Goal: Task Accomplishment & Management: Use online tool/utility

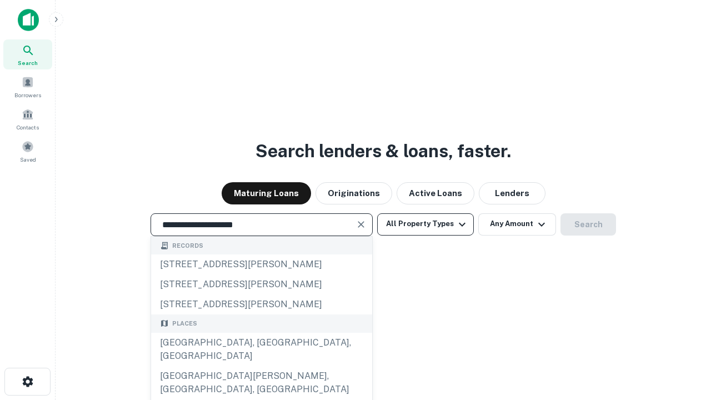
click at [261, 366] on div "[GEOGRAPHIC_DATA], [GEOGRAPHIC_DATA], [GEOGRAPHIC_DATA]" at bounding box center [261, 349] width 221 height 33
click at [426, 224] on button "All Property Types" at bounding box center [425, 224] width 97 height 22
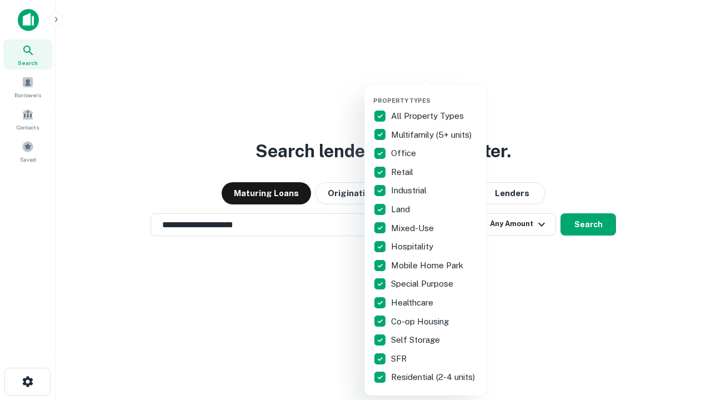
type input "**********"
click at [434, 93] on button "button" at bounding box center [434, 93] width 122 height 1
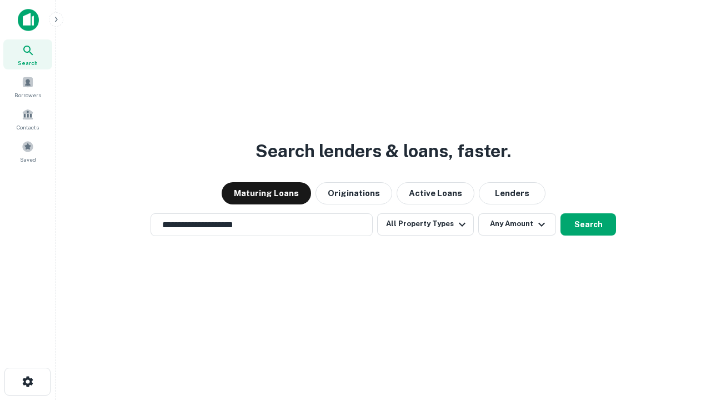
scroll to position [17, 0]
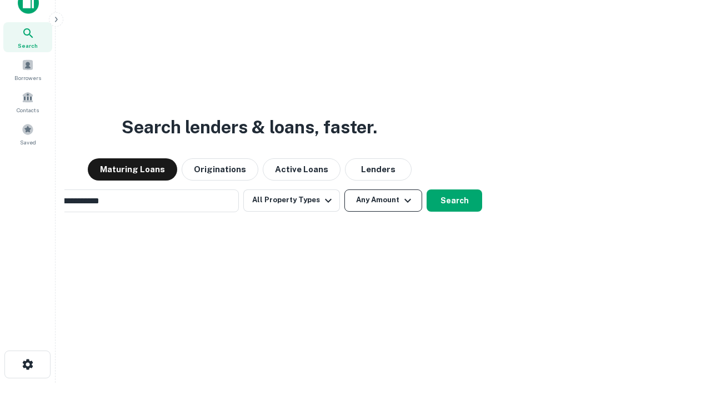
click at [344, 189] on button "Any Amount" at bounding box center [383, 200] width 78 height 22
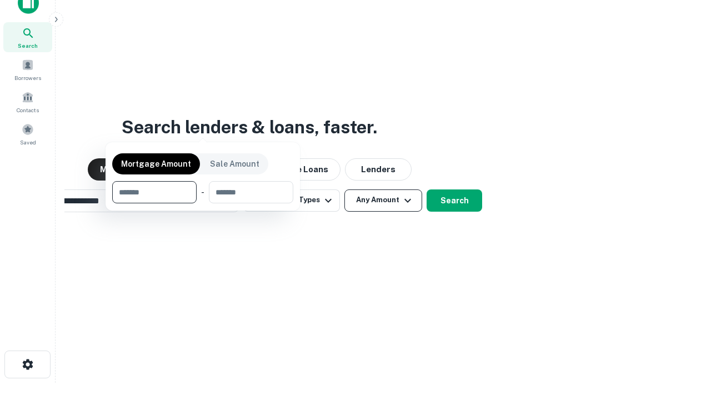
scroll to position [18, 0]
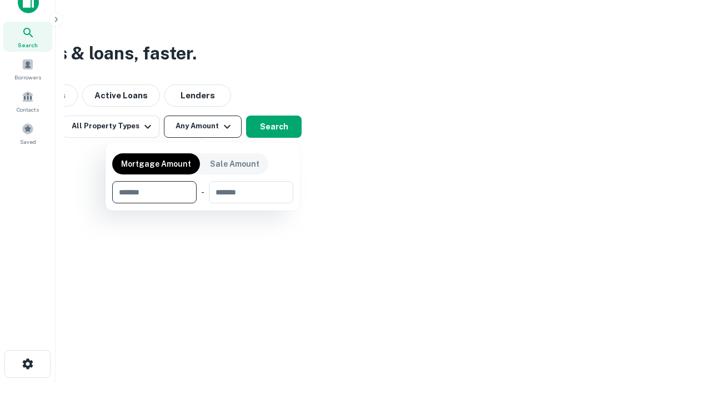
type input "*******"
click at [203, 203] on button "button" at bounding box center [202, 203] width 181 height 1
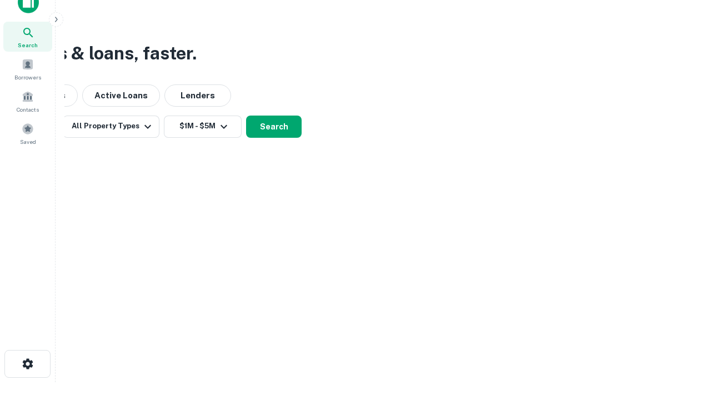
scroll to position [17, 0]
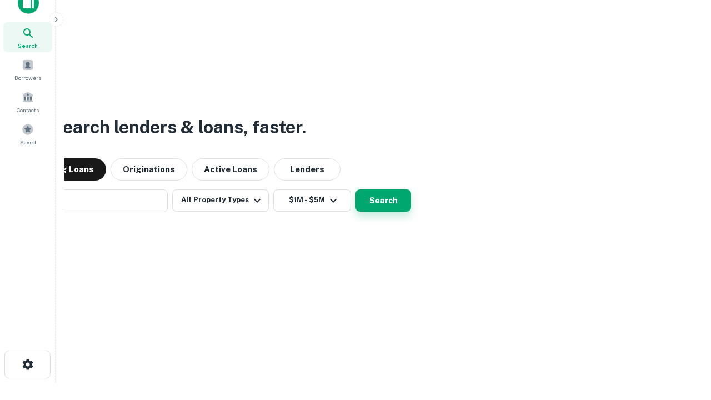
click at [356, 189] on button "Search" at bounding box center [384, 200] width 56 height 22
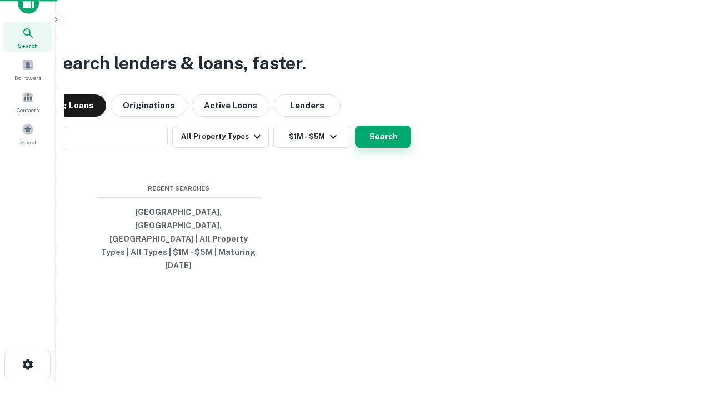
scroll to position [18, 0]
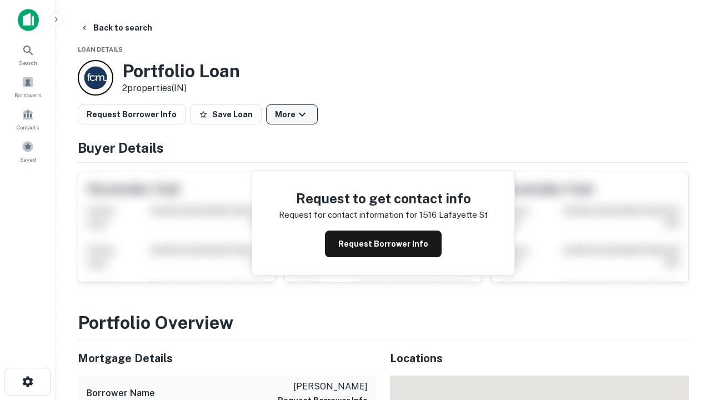
click at [292, 114] on button "More" at bounding box center [292, 114] width 52 height 20
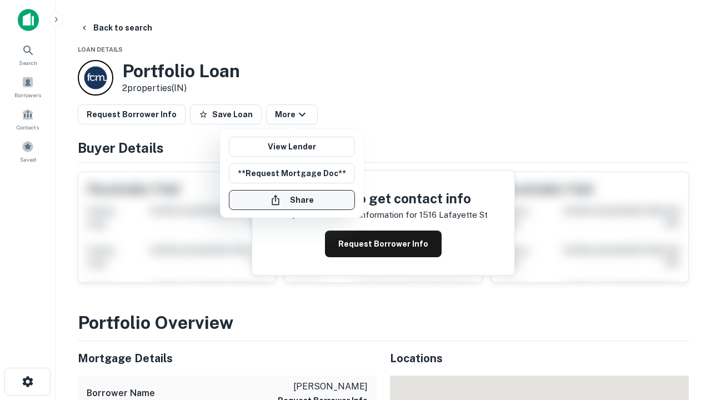
click at [292, 200] on button "Share" at bounding box center [292, 200] width 126 height 20
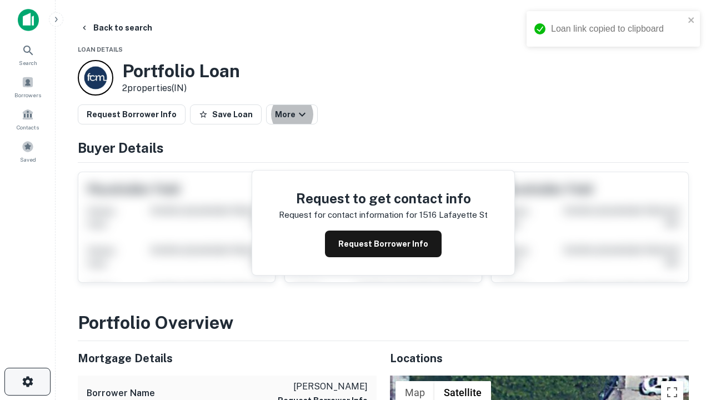
click at [27, 382] on icon "button" at bounding box center [27, 381] width 13 height 13
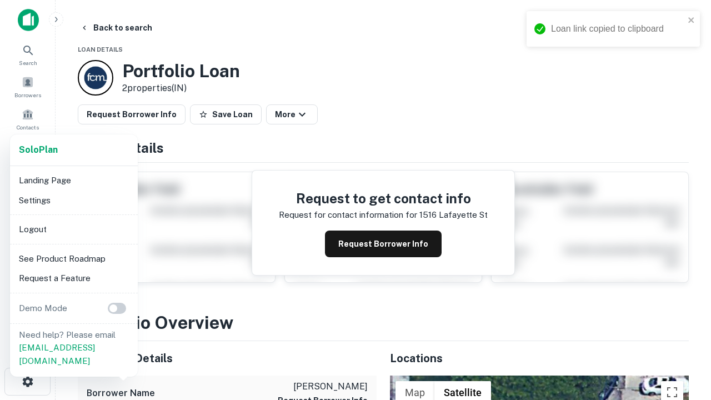
click at [73, 229] on li "Logout" at bounding box center [73, 229] width 119 height 20
